Goal: Task Accomplishment & Management: Manage account settings

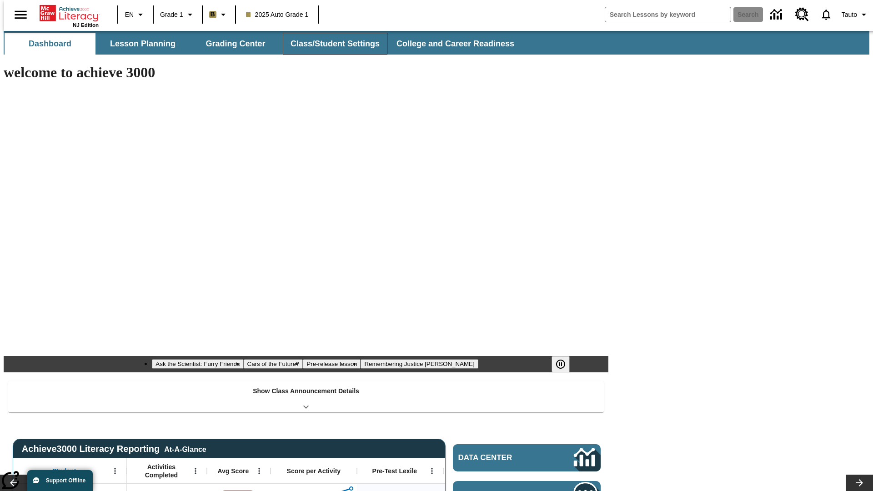
click at [330, 44] on button "Class/Student Settings" at bounding box center [335, 44] width 105 height 22
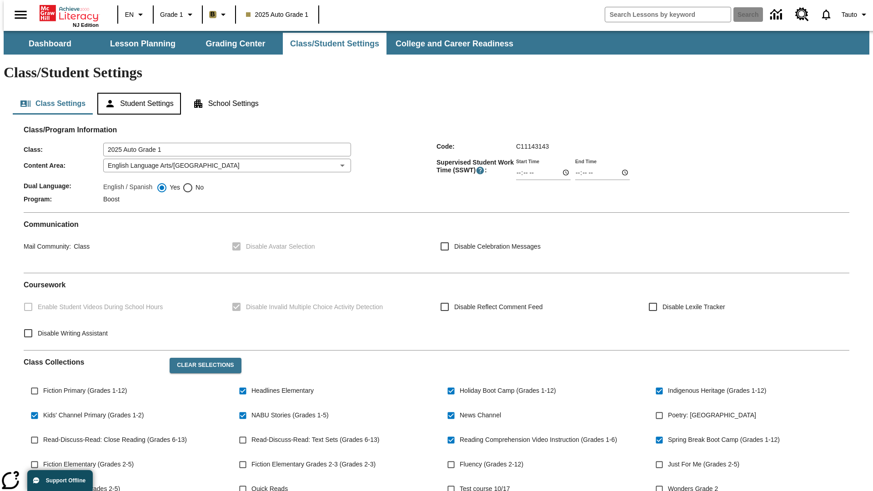
click at [137, 93] on button "Student Settings" at bounding box center [138, 104] width 83 height 22
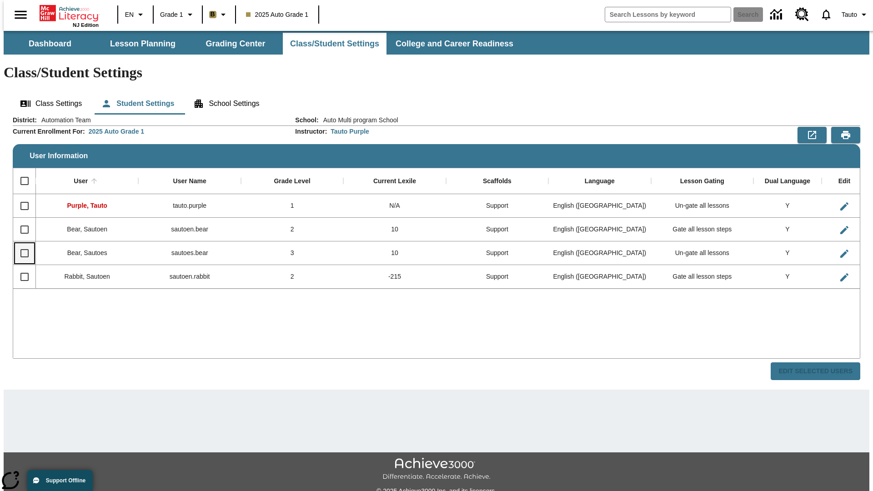
click at [20, 244] on input "Select row" at bounding box center [24, 253] width 19 height 19
checkbox input "true"
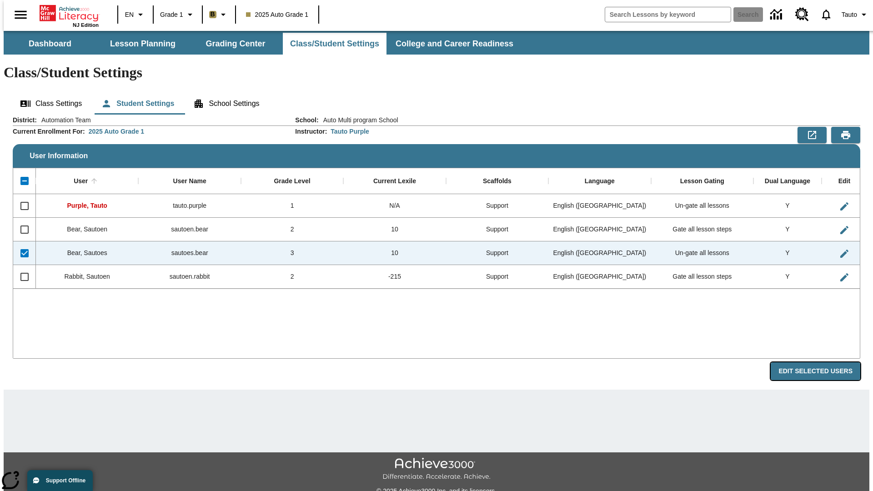
click at [823, 362] on button "Edit Selected Users" at bounding box center [816, 371] width 90 height 18
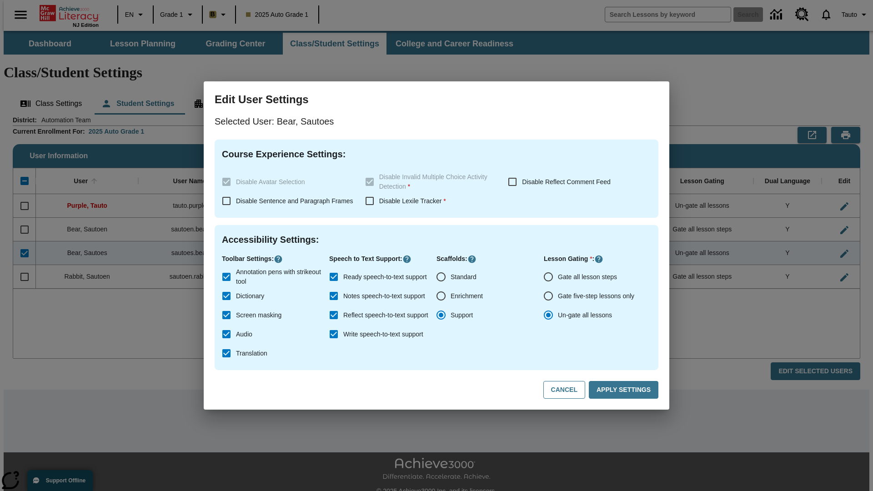
click at [548, 277] on input "Gate all lesson steps" at bounding box center [548, 276] width 19 height 19
radio input "true"
click at [625, 390] on button "Apply Settings" at bounding box center [624, 390] width 70 height 18
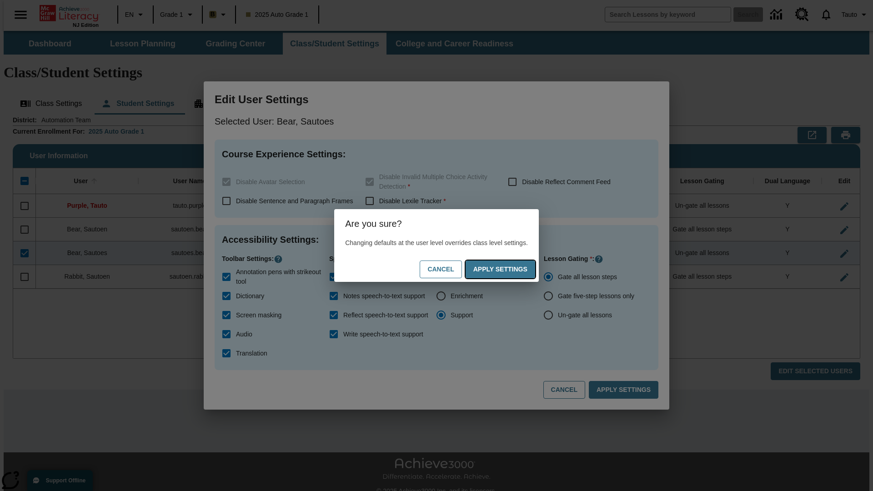
click at [509, 269] on button "Apply Settings" at bounding box center [501, 270] width 70 height 18
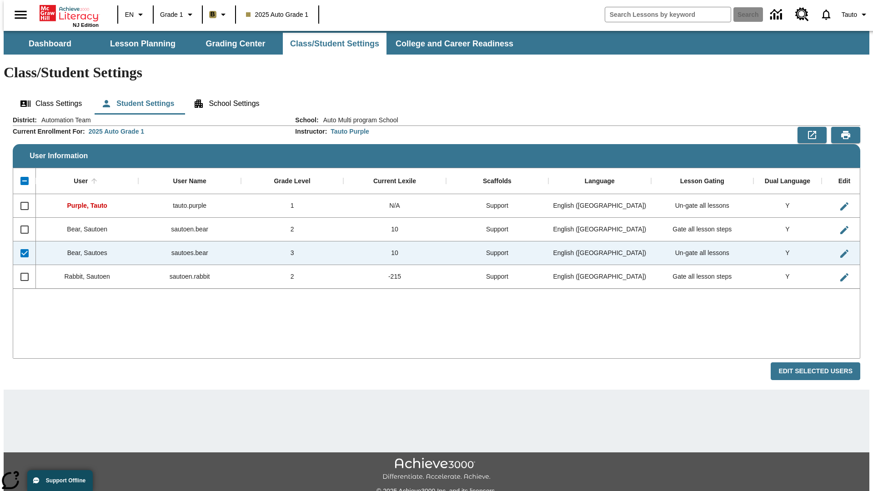
checkbox input "false"
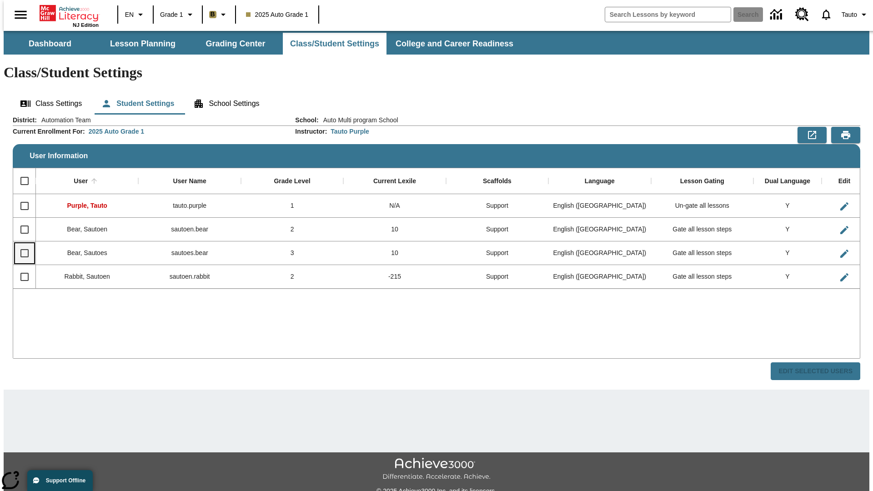
click at [20, 244] on input "Select row" at bounding box center [24, 253] width 19 height 19
checkbox input "true"
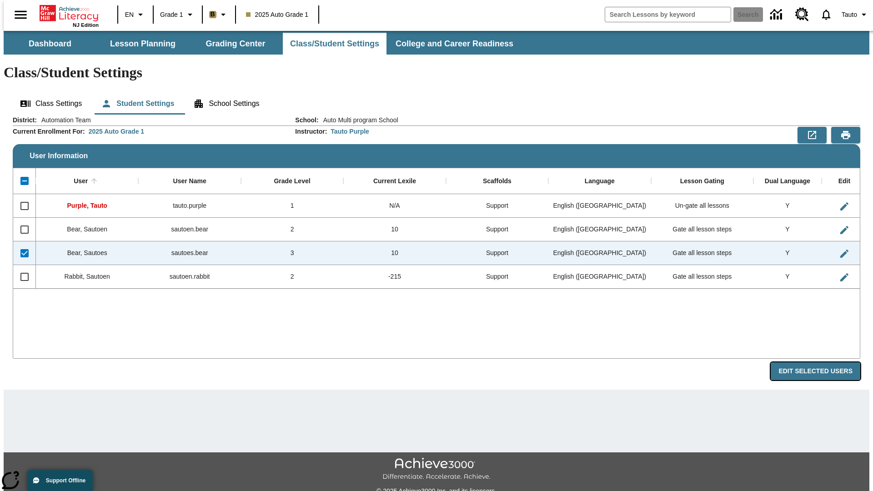
click at [823, 362] on button "Edit Selected Users" at bounding box center [816, 371] width 90 height 18
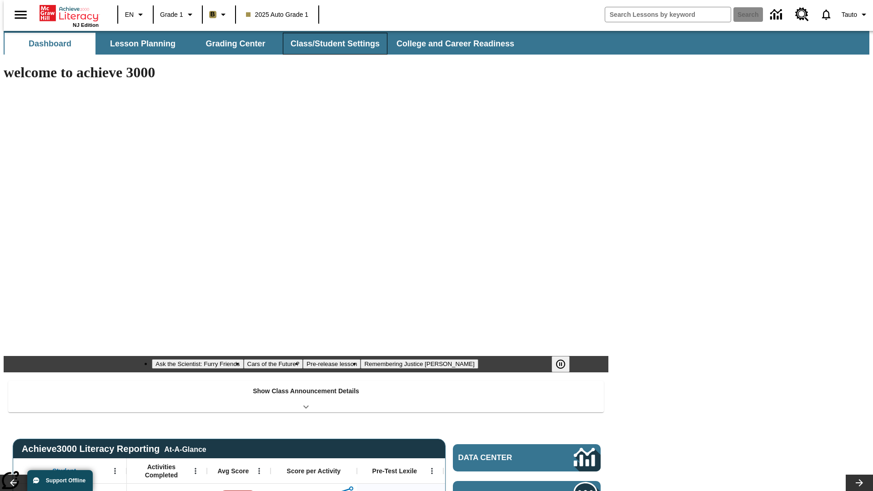
click at [330, 44] on button "Class/Student Settings" at bounding box center [335, 44] width 105 height 22
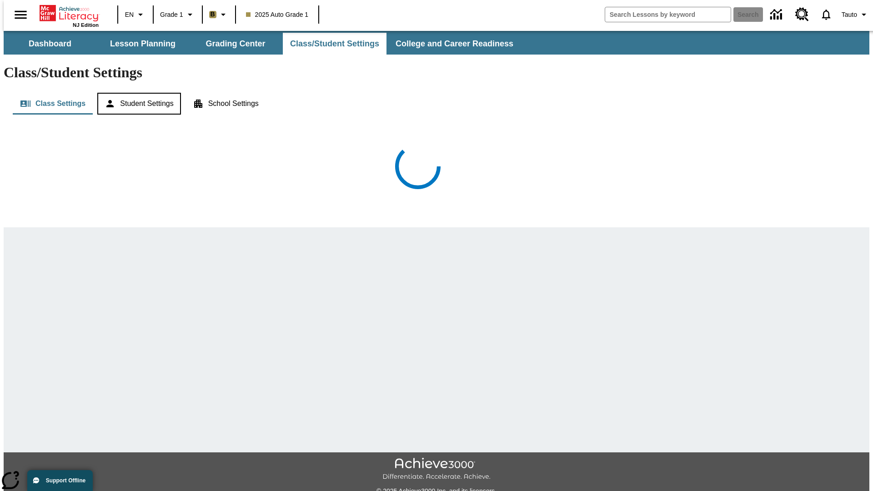
click at [137, 93] on button "Student Settings" at bounding box center [138, 104] width 83 height 22
